Goal: Task Accomplishment & Management: Manage account settings

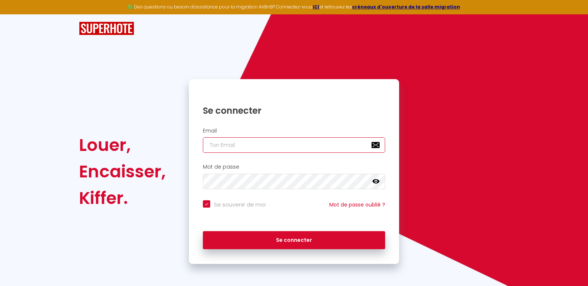
checkbox input "true"
click at [343, 147] on input "email" at bounding box center [294, 144] width 182 height 15
type input "[PERSON_NAME][EMAIL_ADDRESS][DOMAIN_NAME]"
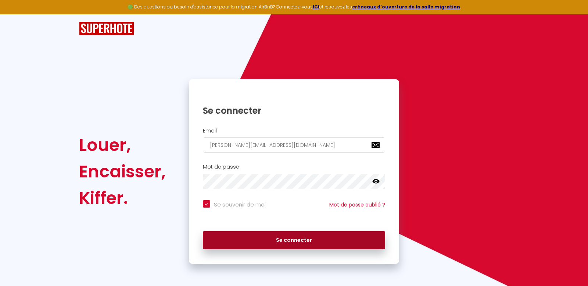
click at [331, 235] on button "Se connecter" at bounding box center [294, 240] width 182 height 18
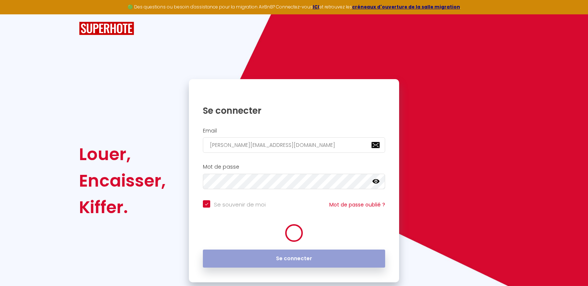
checkbox input "true"
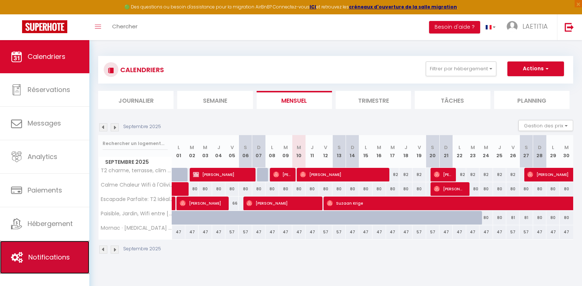
click at [45, 257] on span "Notifications" at bounding box center [49, 256] width 42 height 9
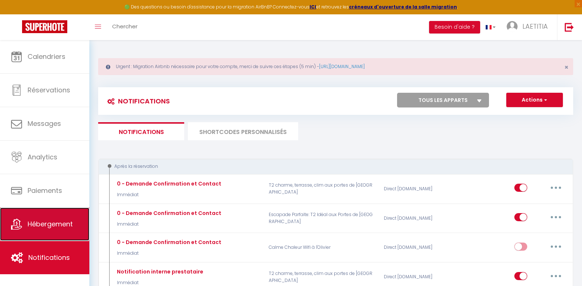
click at [53, 226] on span "Hébergement" at bounding box center [50, 223] width 45 height 9
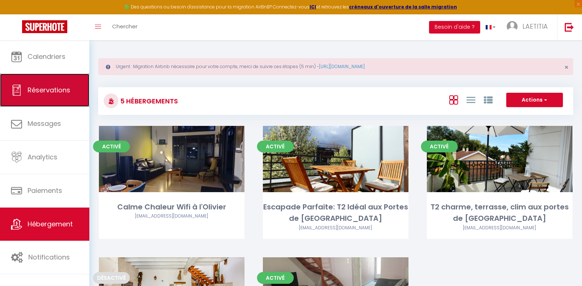
click at [41, 97] on link "Réservations" at bounding box center [44, 90] width 89 height 33
select select "not_cancelled"
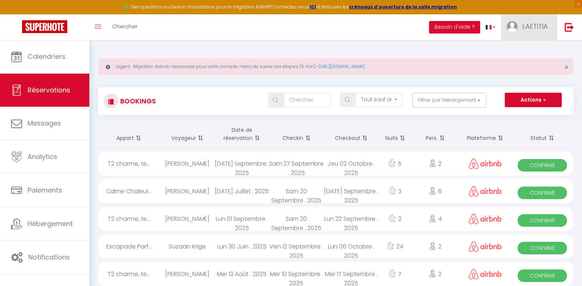
click at [539, 25] on span "LAETITIA" at bounding box center [534, 26] width 25 height 9
click at [536, 50] on link "Paramètres" at bounding box center [527, 51] width 54 height 12
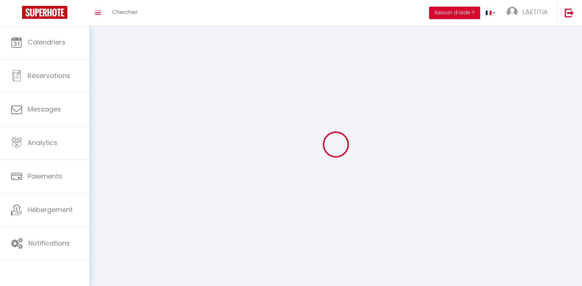
type input "LAETITIA"
type input "FERREIRA"
type input "0660464295"
type input "[STREET_ADDRESS]"
type input "33200"
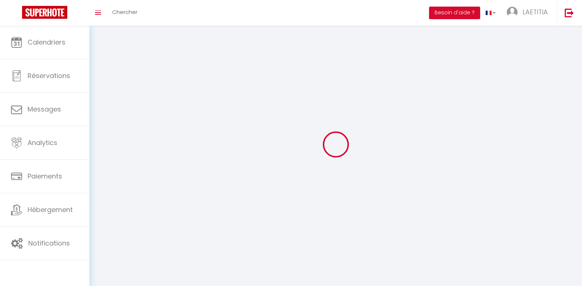
type input "[GEOGRAPHIC_DATA]"
type input "zhP2DSYP5G8licJNOv4qgLBLG"
type input "uZ9mj6NIQklWnLiHEolYXKu0Z"
select select "28"
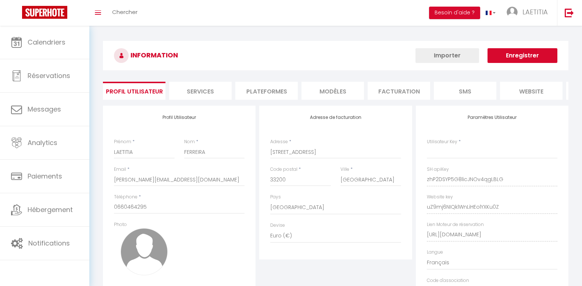
type input "zhP2DSYP5G8licJNOv4qgLBLG"
type input "uZ9mj6NIQklWnLiHEolYXKu0Z"
type input "[URL][DOMAIN_NAME]"
select select "fr"
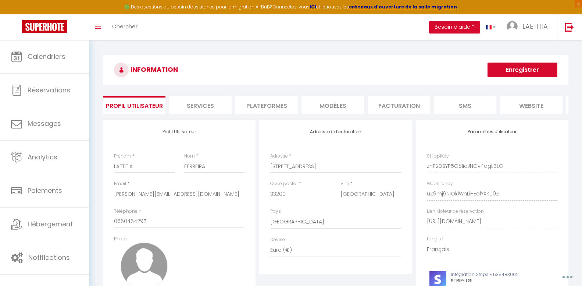
click at [269, 100] on li "Plateformes" at bounding box center [266, 105] width 62 height 18
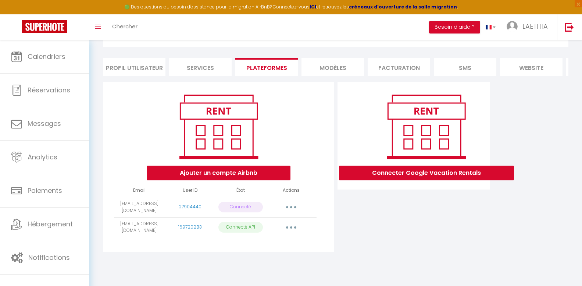
scroll to position [40, 0]
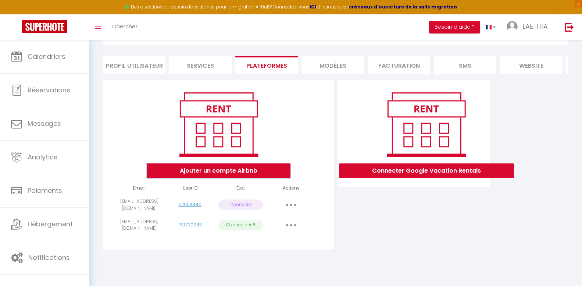
click at [222, 178] on button "Ajouter un compte Airbnb" at bounding box center [219, 170] width 144 height 15
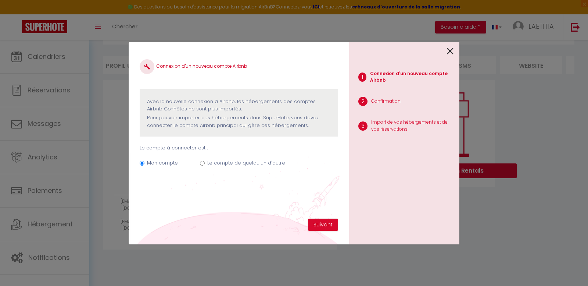
click at [202, 162] on input "Le compte de quelqu'un d'autre" at bounding box center [202, 163] width 5 height 5
radio input "true"
radio input "false"
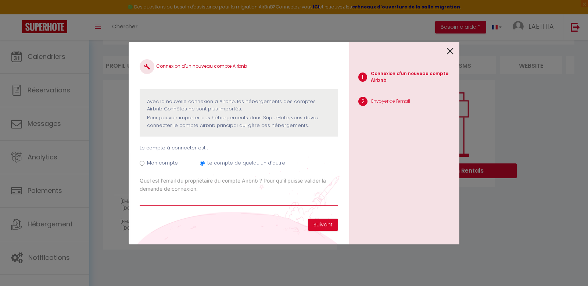
click at [243, 198] on input "Email connexion Airbnb" at bounding box center [239, 199] width 198 height 13
click at [450, 51] on icon at bounding box center [450, 51] width 7 height 11
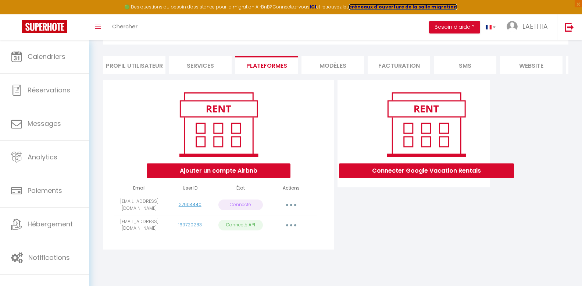
click at [412, 7] on strong "créneaux d'ouverture de la salle migration" at bounding box center [403, 7] width 108 height 6
